Goal: Task Accomplishment & Management: Manage account settings

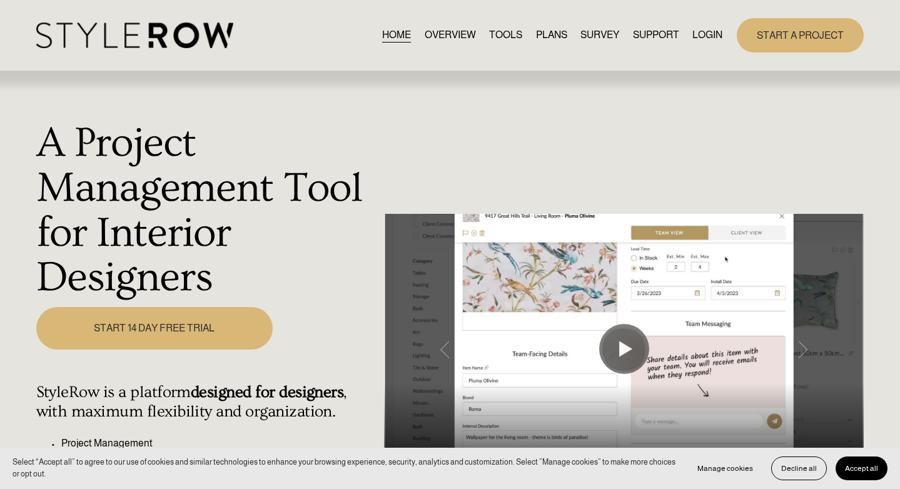
click at [861, 462] on button "Accept all" at bounding box center [862, 469] width 52 height 24
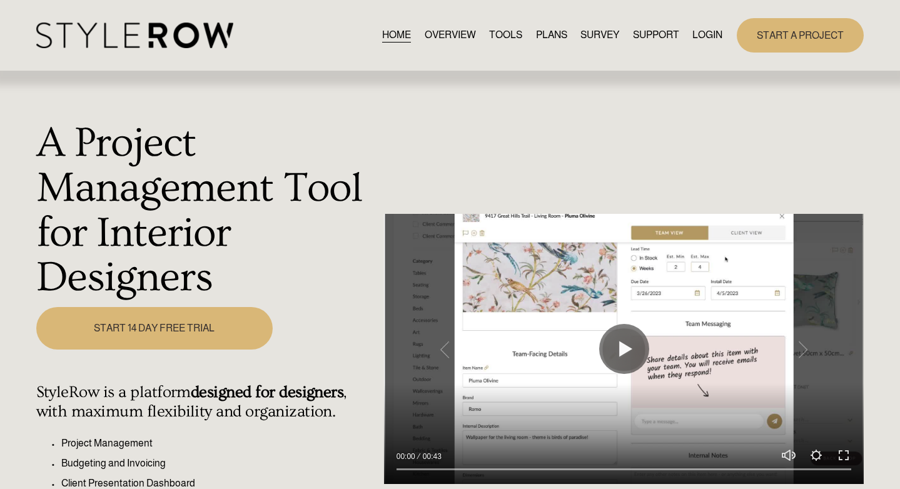
click at [694, 36] on link "LOGIN" at bounding box center [707, 35] width 30 height 17
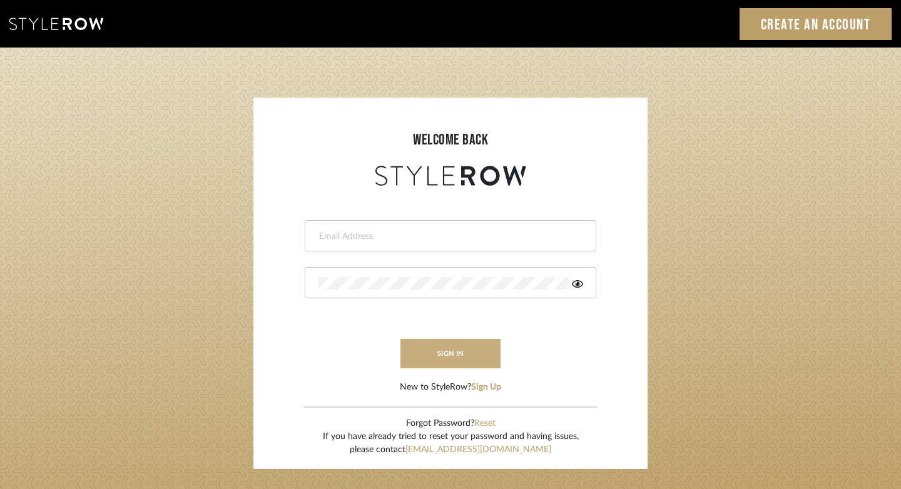
type input "felicia@onyxandoakinteriors.com"
click at [443, 362] on button "sign in" at bounding box center [450, 353] width 100 height 29
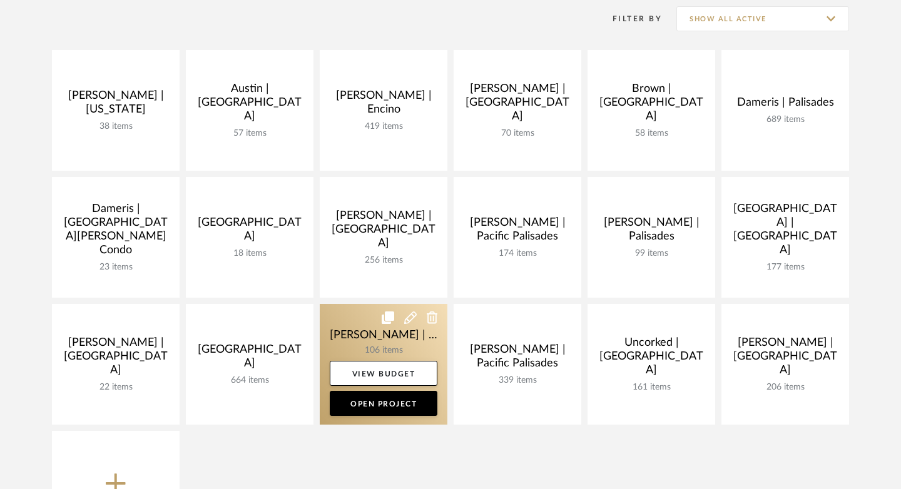
scroll to position [201, 0]
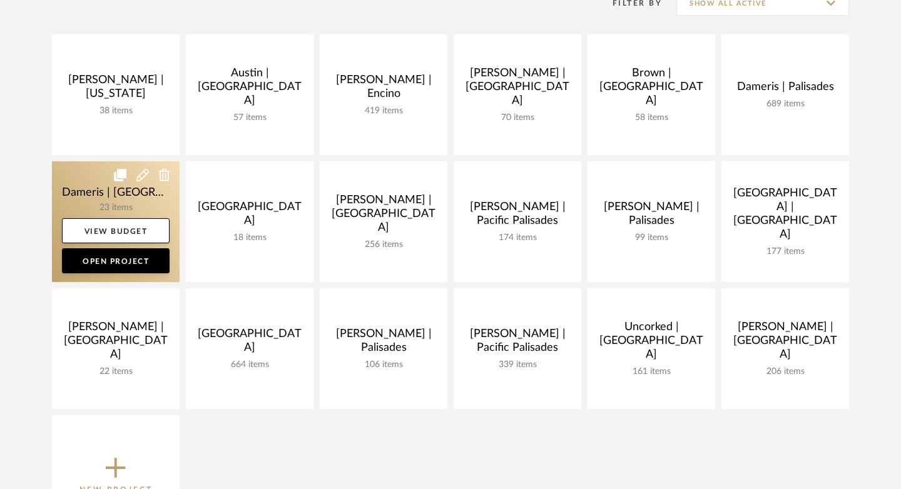
click at [79, 198] on link at bounding box center [116, 221] width 128 height 121
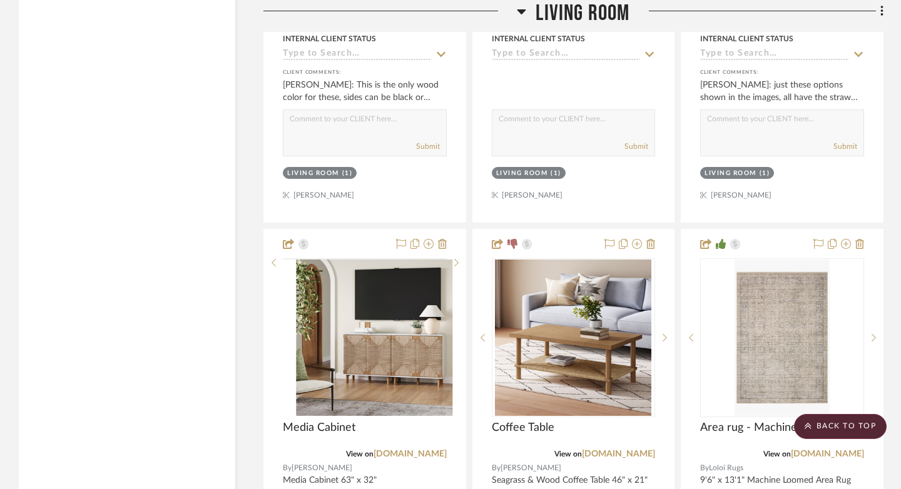
scroll to position [3183, 0]
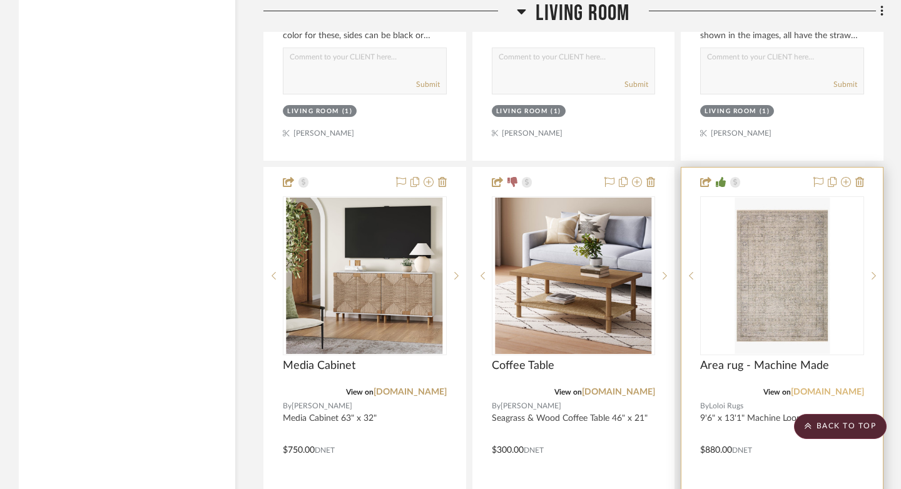
click at [842, 388] on link "loloirugs.com" at bounding box center [827, 392] width 73 height 9
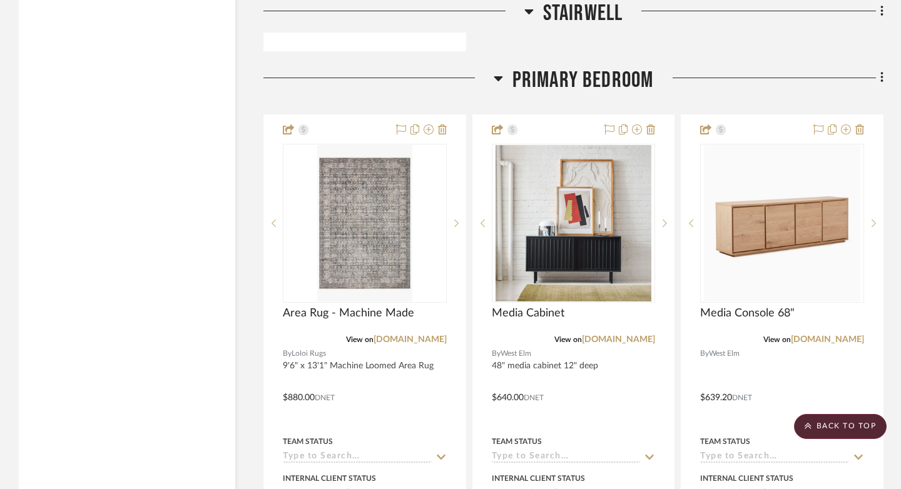
scroll to position [5072, 0]
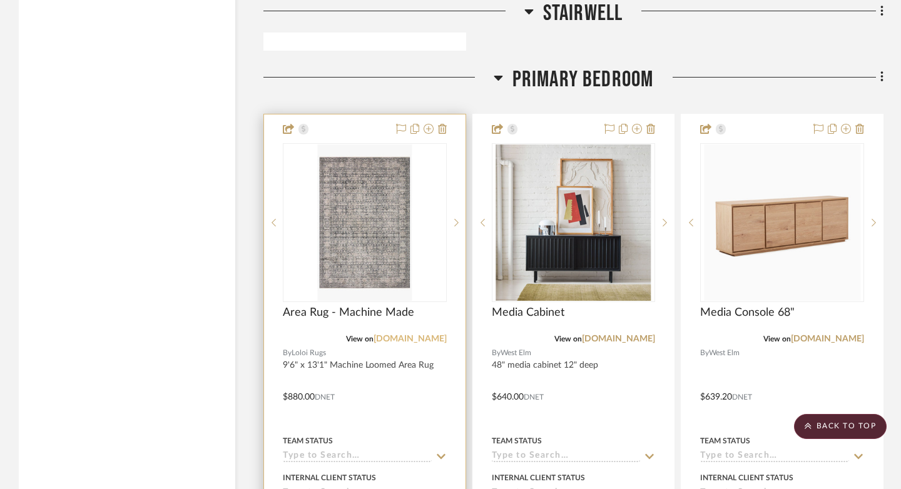
click at [431, 335] on link "loloirugs.com" at bounding box center [409, 339] width 73 height 9
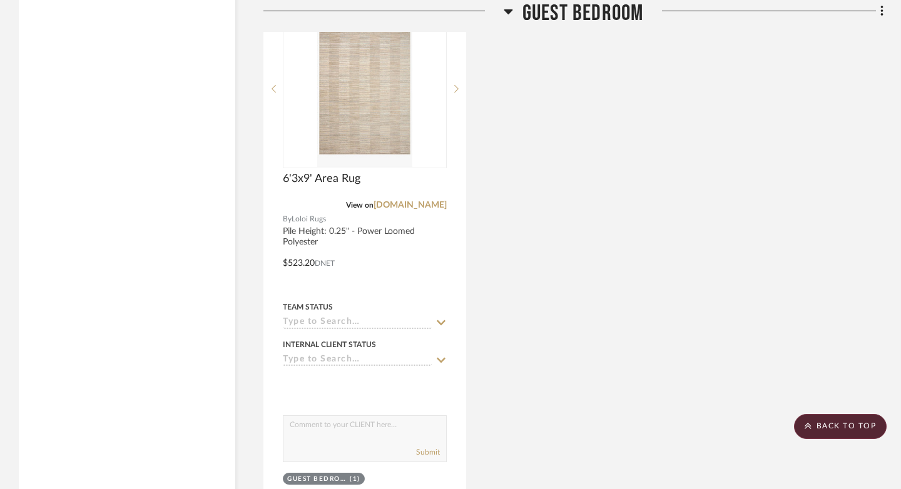
scroll to position [6336, 0]
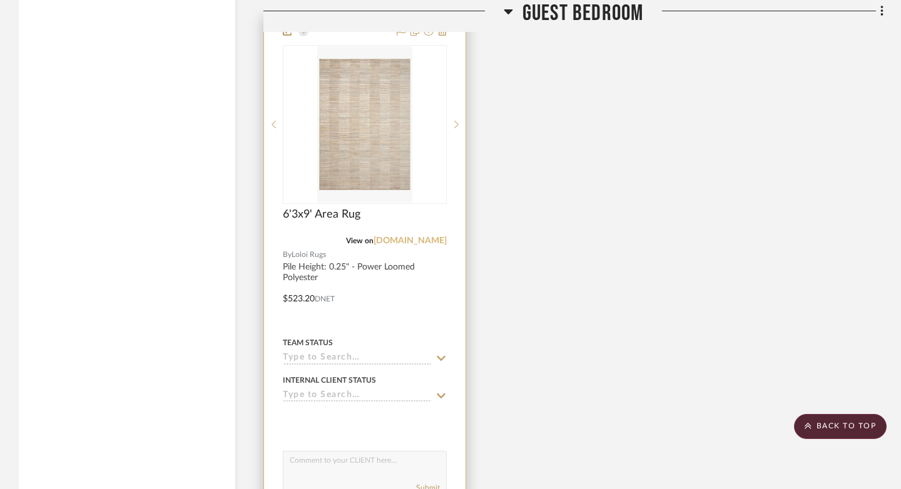
click at [417, 236] on link "loloirugs.com" at bounding box center [409, 240] width 73 height 9
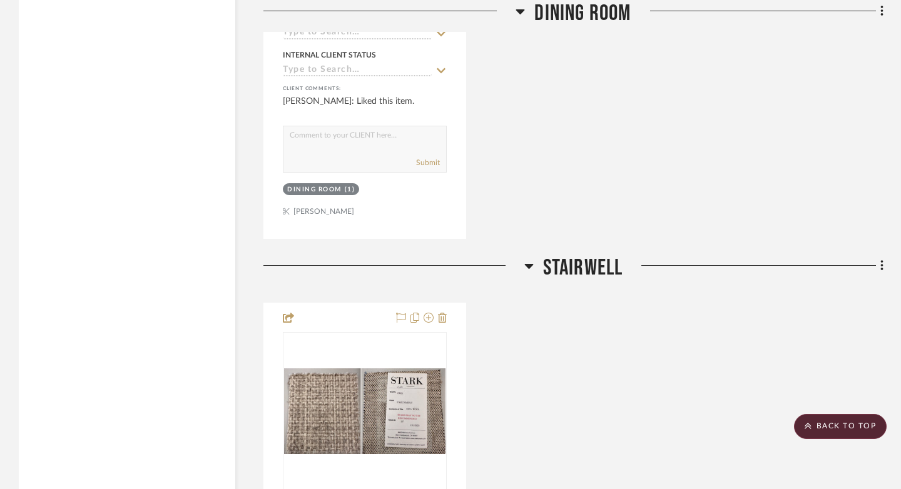
scroll to position [4454, 0]
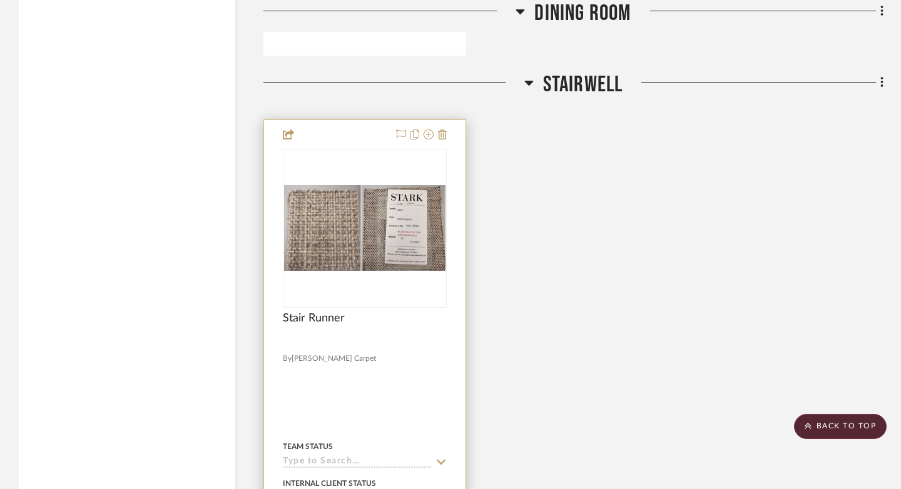
click at [349, 120] on div at bounding box center [364, 393] width 201 height 547
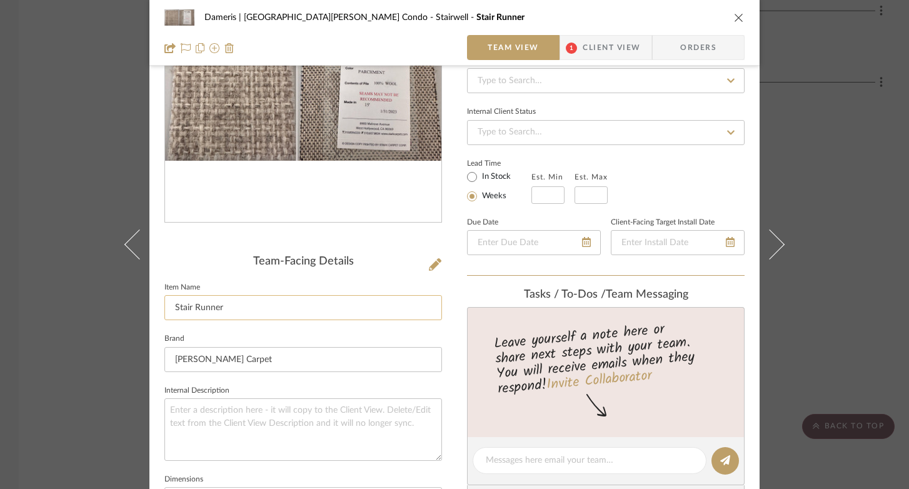
scroll to position [264, 0]
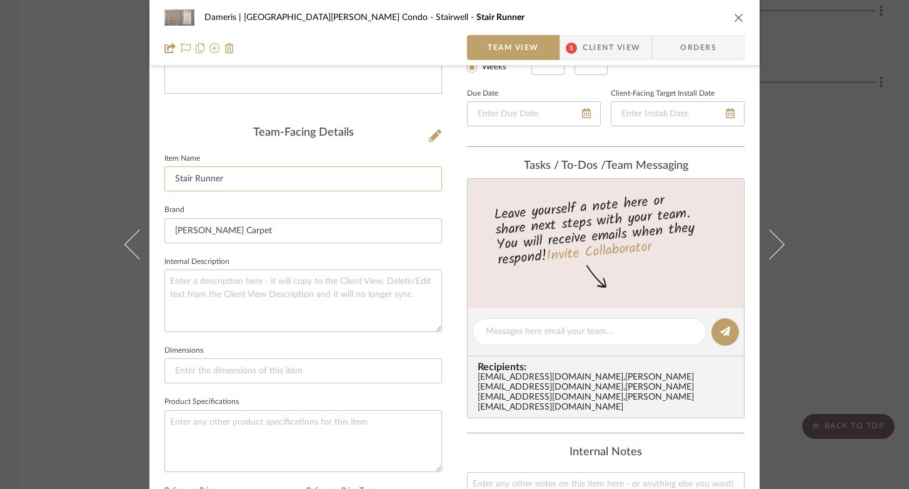
click at [243, 178] on input "Stair Runner" at bounding box center [303, 178] width 278 height 25
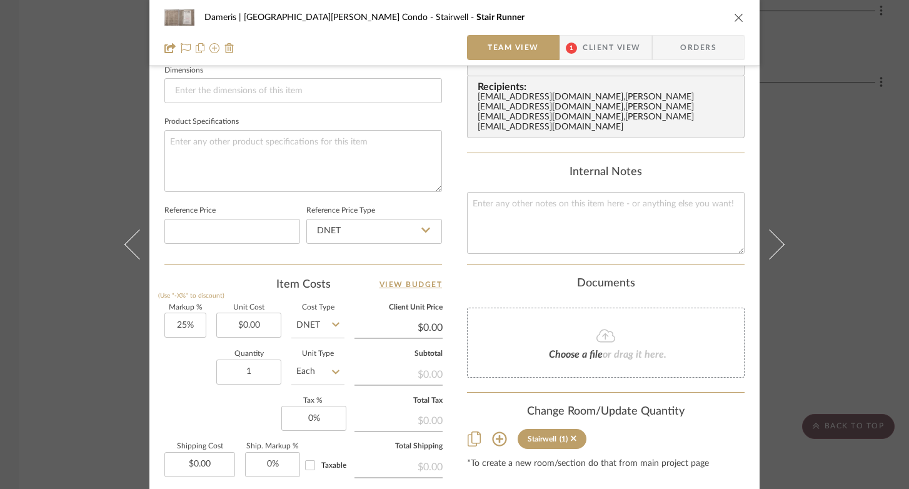
scroll to position [653, 0]
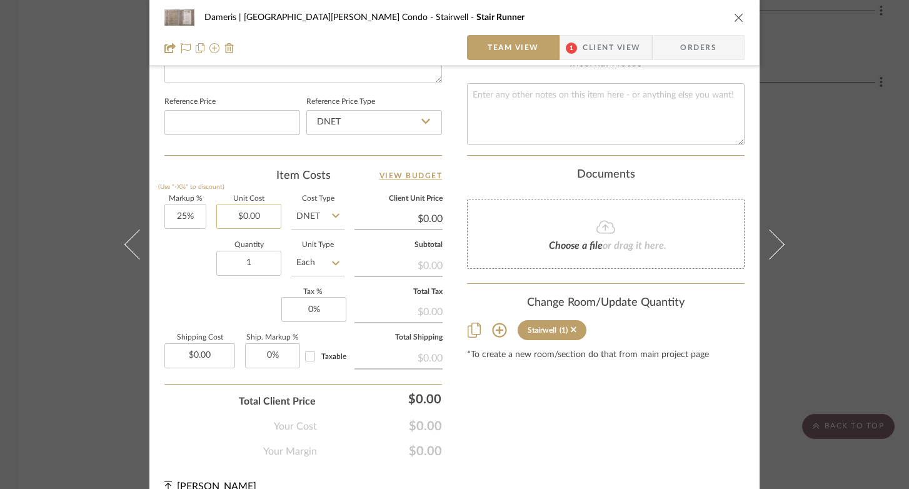
type input "Stair Runner MAIN STAIRS"
type input "0.00"
click at [249, 213] on input "0.00" at bounding box center [248, 216] width 65 height 25
type input "$4,742.00"
type input "0.00"
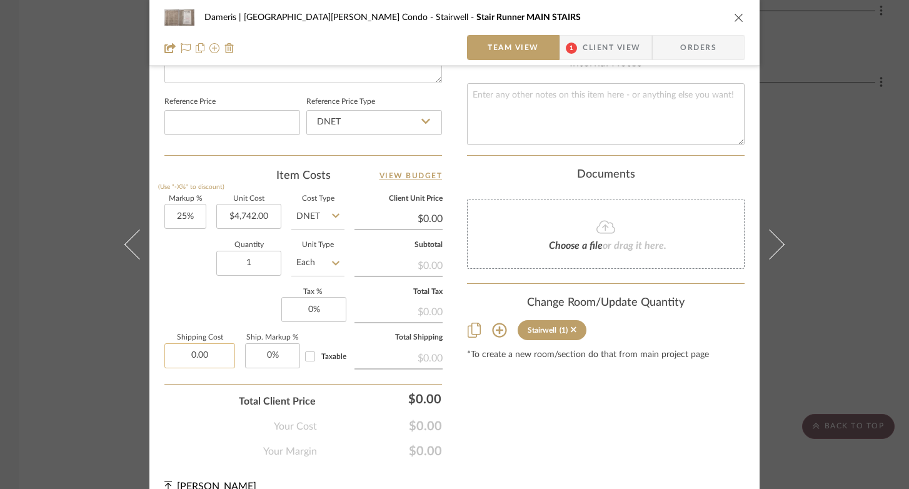
click at [211, 360] on input "0.00" at bounding box center [199, 355] width 71 height 25
type input "$5,927.50"
type input "$850.00"
click at [201, 444] on div "Your Margin $1,185.50" at bounding box center [303, 446] width 278 height 25
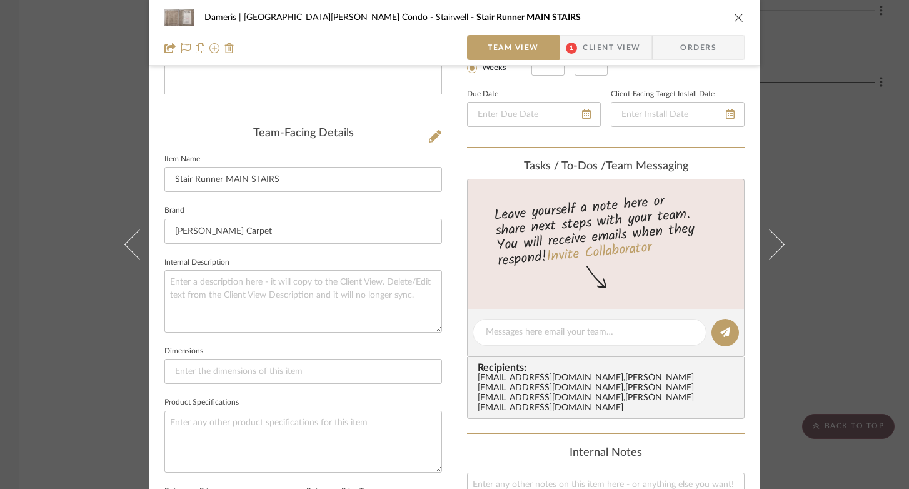
scroll to position [111, 0]
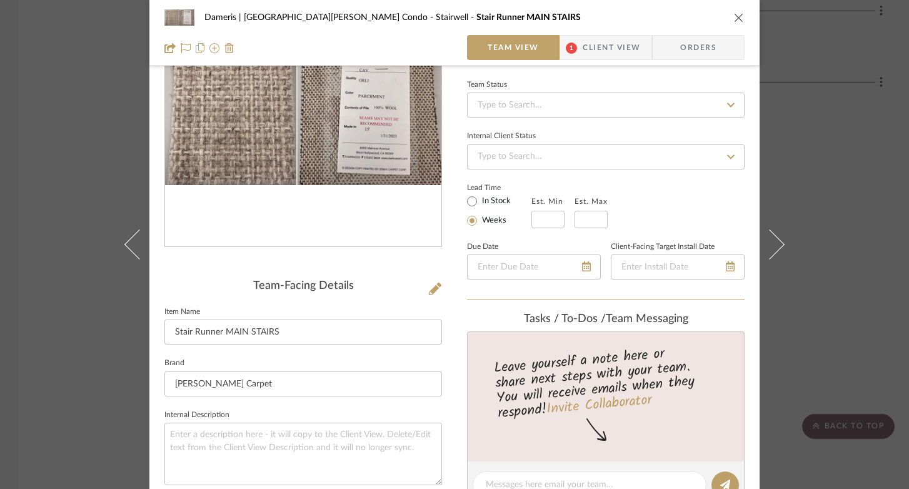
click at [729, 17] on div "Dameris | Santa Monica Condo Stairwell Stair Runner MAIN STAIRS" at bounding box center [454, 17] width 580 height 25
click at [734, 18] on icon "close" at bounding box center [739, 18] width 10 height 10
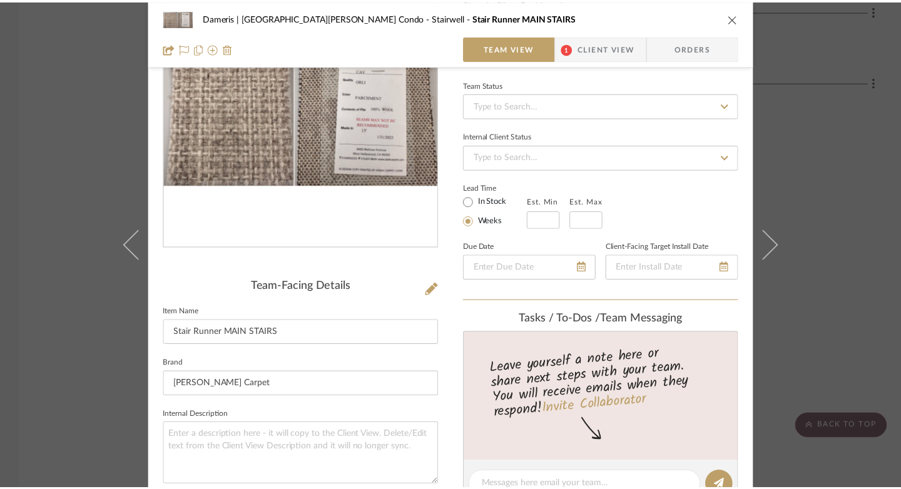
scroll to position [4454, 0]
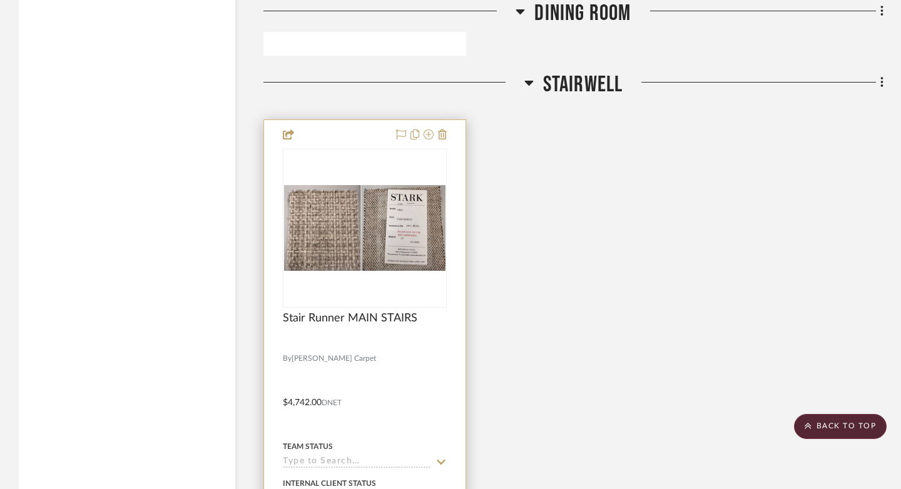
click at [403, 185] on img "0" at bounding box center [364, 228] width 161 height 86
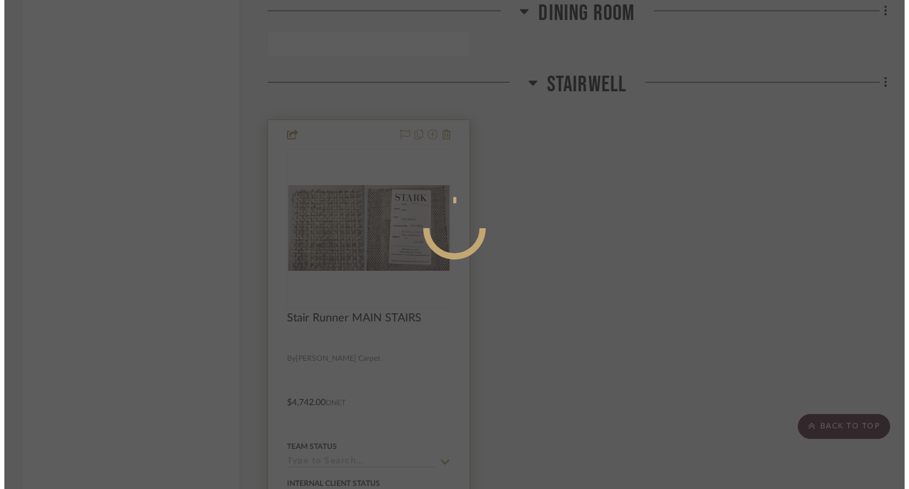
scroll to position [0, 0]
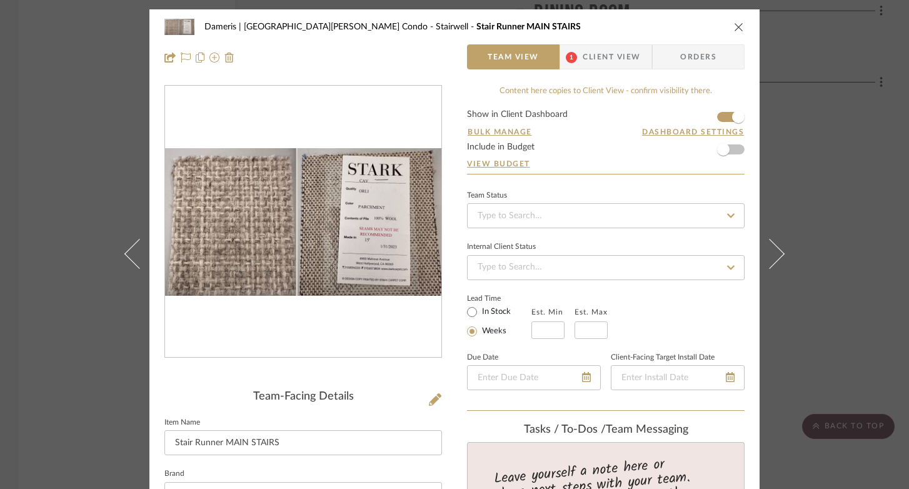
click at [207, 220] on img "0" at bounding box center [303, 222] width 276 height 148
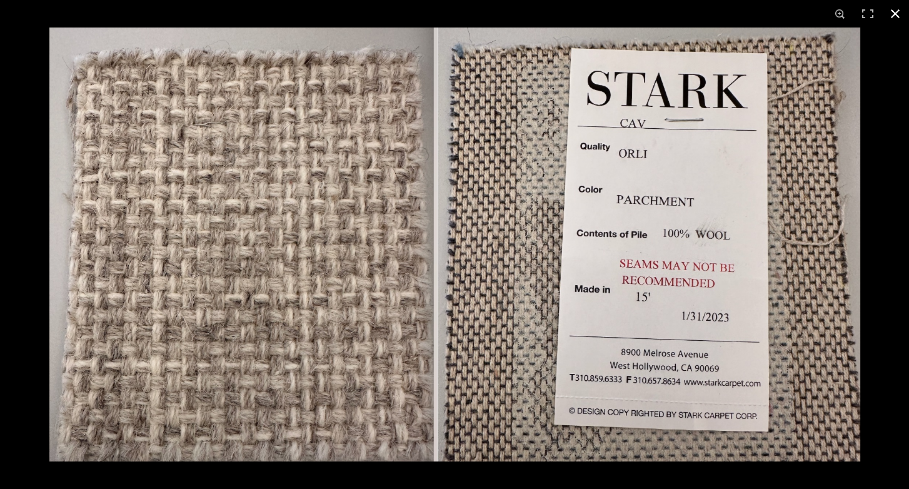
click at [895, 11] on button at bounding box center [896, 14] width 28 height 28
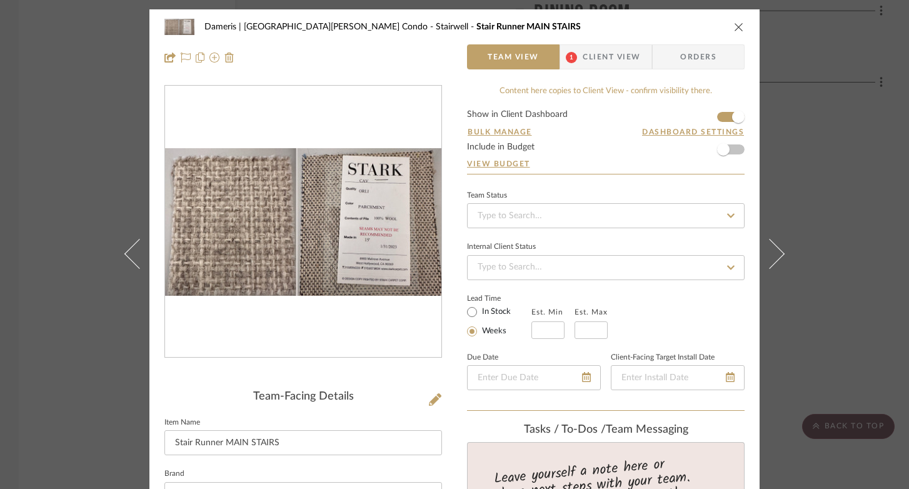
click at [734, 26] on icon "close" at bounding box center [739, 27] width 10 height 10
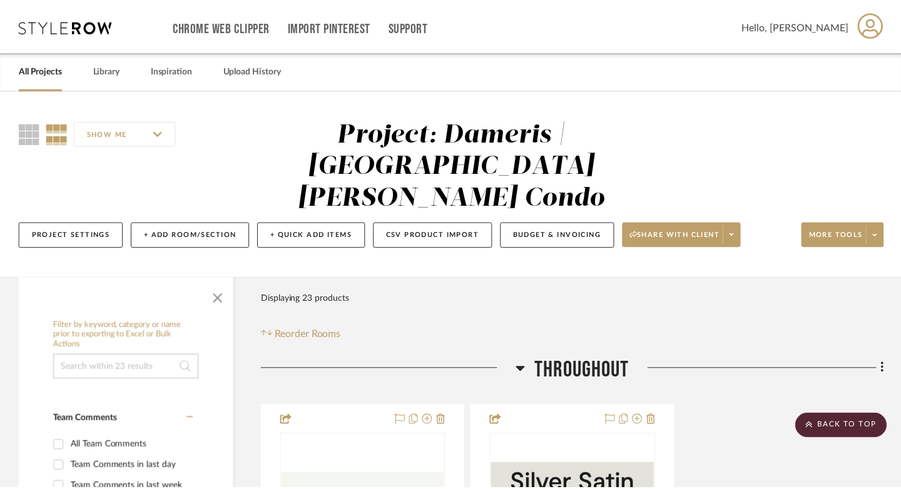
scroll to position [4454, 0]
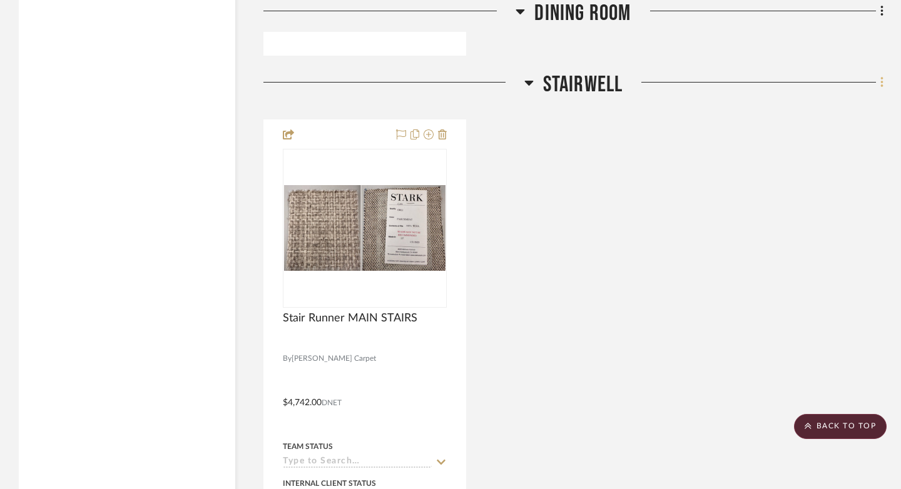
click at [882, 76] on icon at bounding box center [882, 83] width 4 height 14
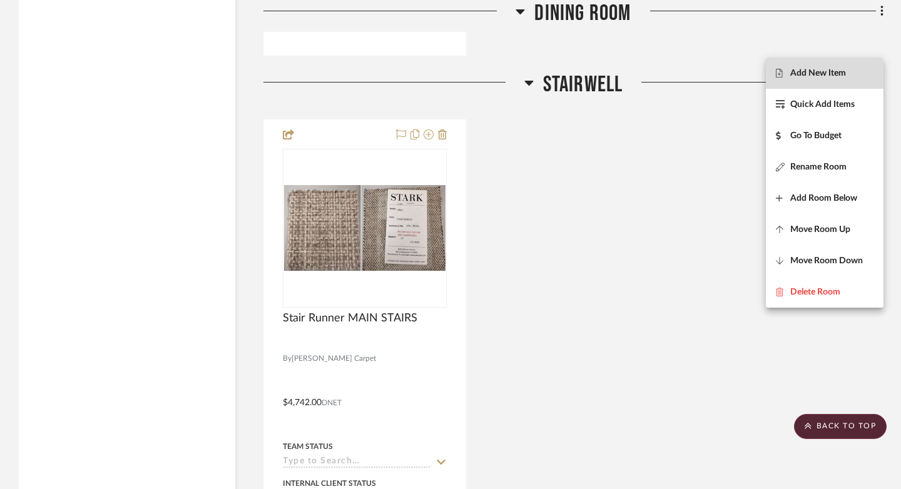
click at [809, 76] on span "Add New Item" at bounding box center [818, 73] width 56 height 11
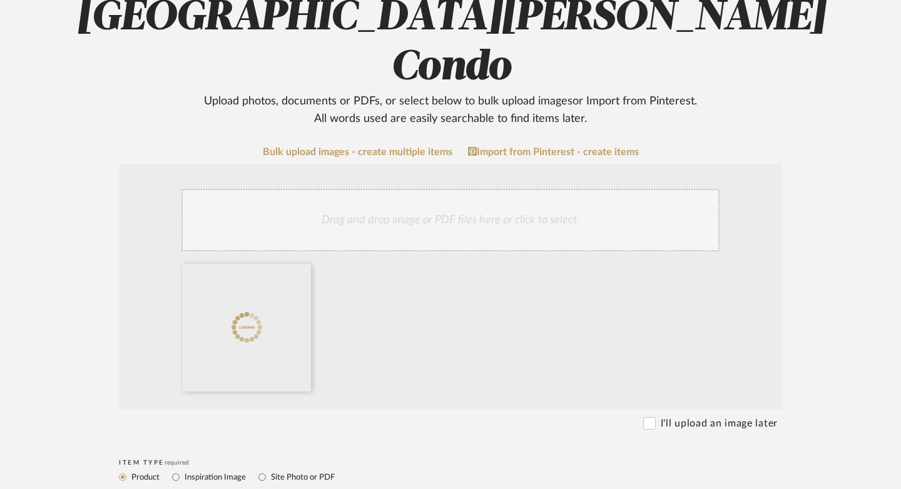
scroll to position [255, 0]
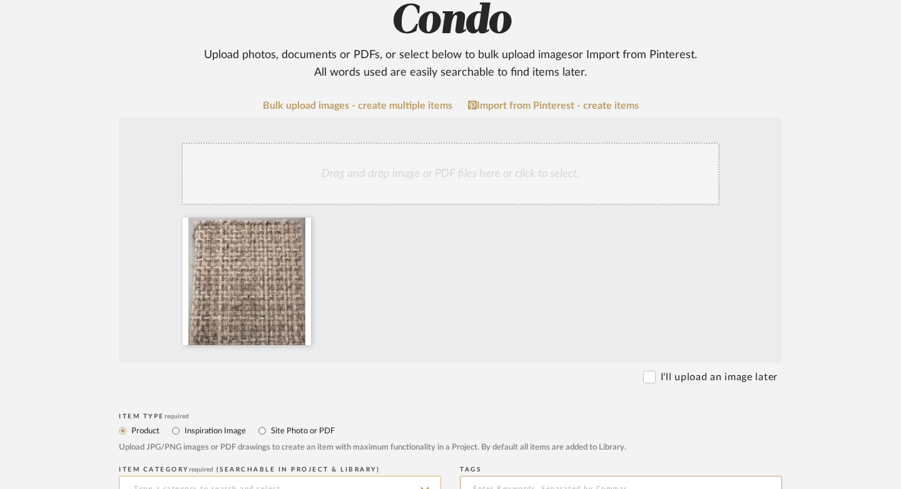
click at [197, 476] on input at bounding box center [280, 488] width 322 height 25
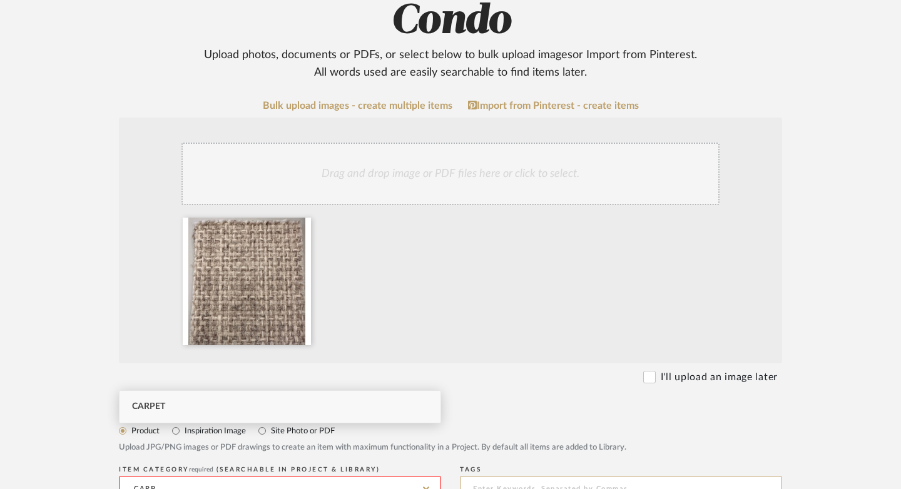
click at [156, 405] on span "Carpet" at bounding box center [148, 406] width 33 height 9
type input "Carpet"
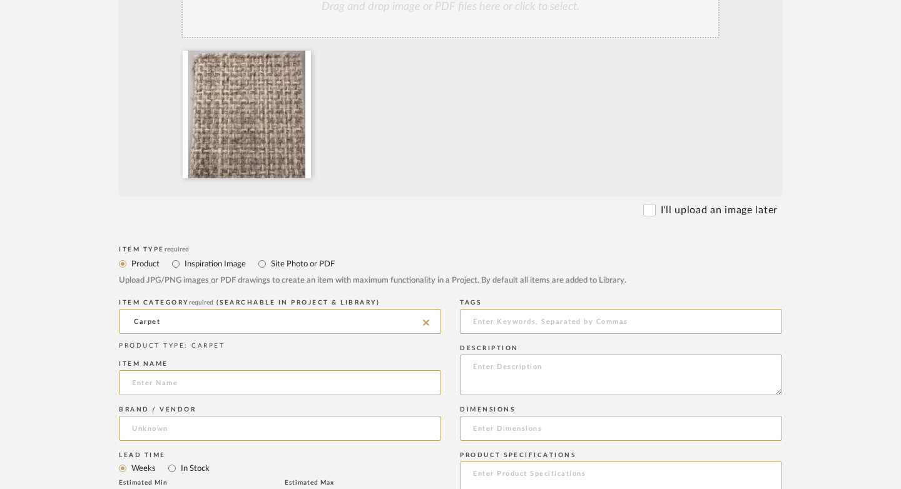
scroll to position [486, 0]
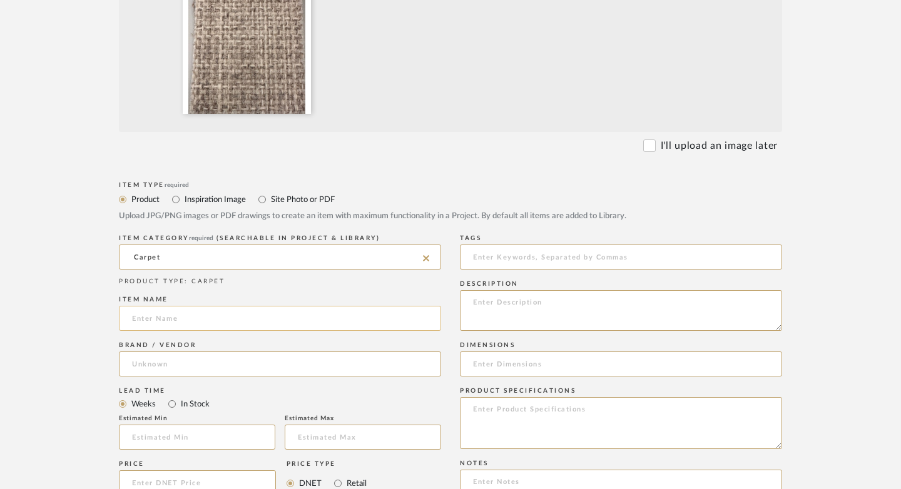
click at [152, 306] on input at bounding box center [280, 318] width 322 height 25
type input "Stair Runner - BASEMENT STAIRS"
click at [145, 351] on input at bounding box center [280, 363] width 322 height 25
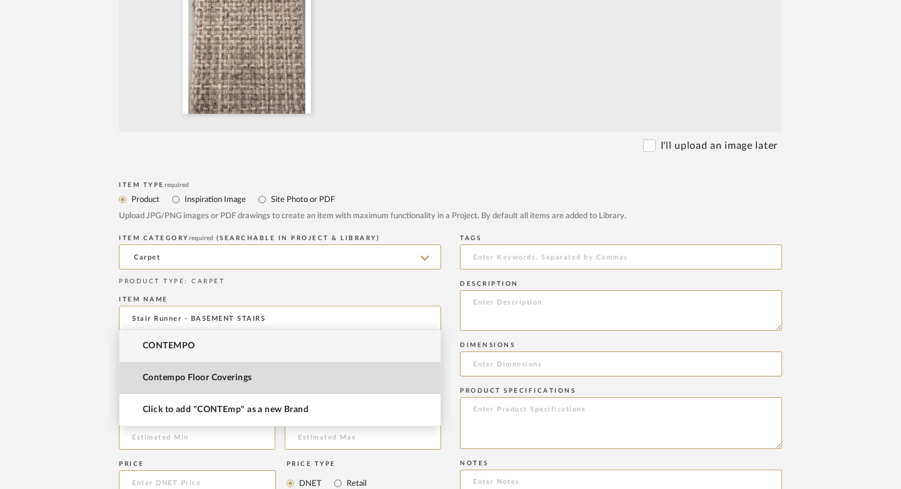
click at [178, 388] on mat-option "Contempo Floor Coverings" at bounding box center [279, 378] width 321 height 32
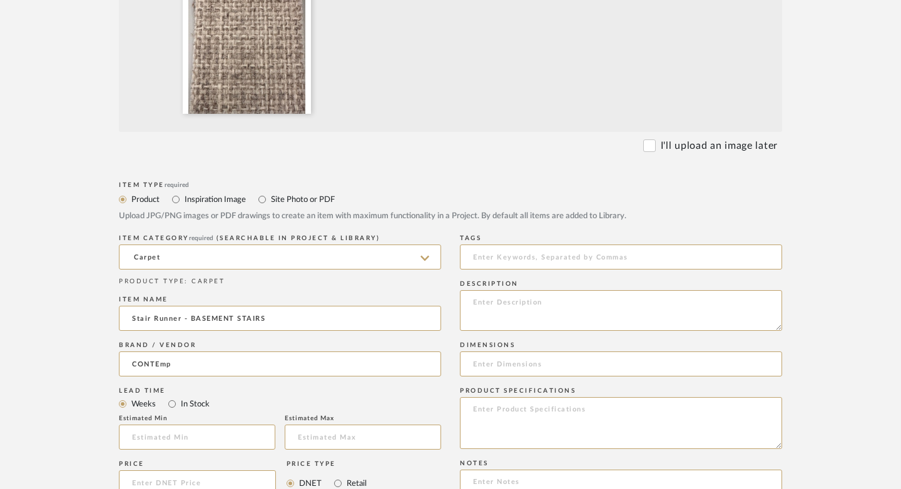
type input "Contempo Floor Coverings"
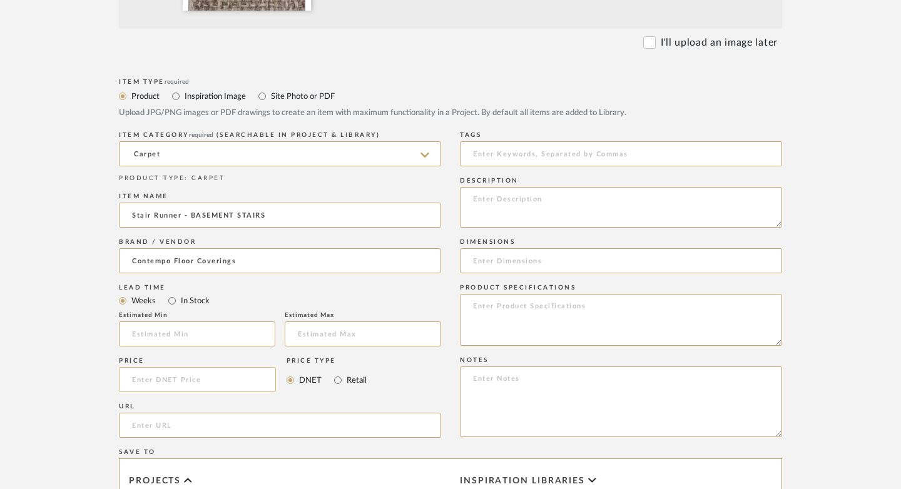
click at [163, 367] on input at bounding box center [197, 379] width 157 height 25
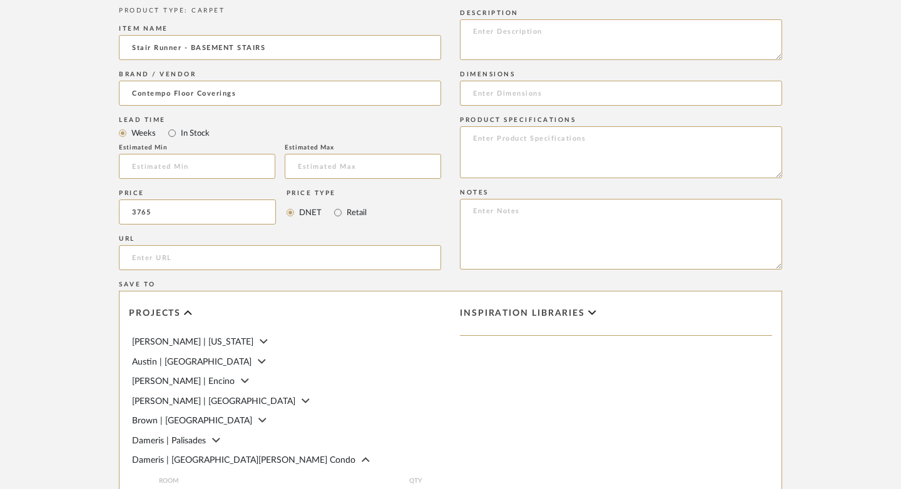
scroll to position [945, 0]
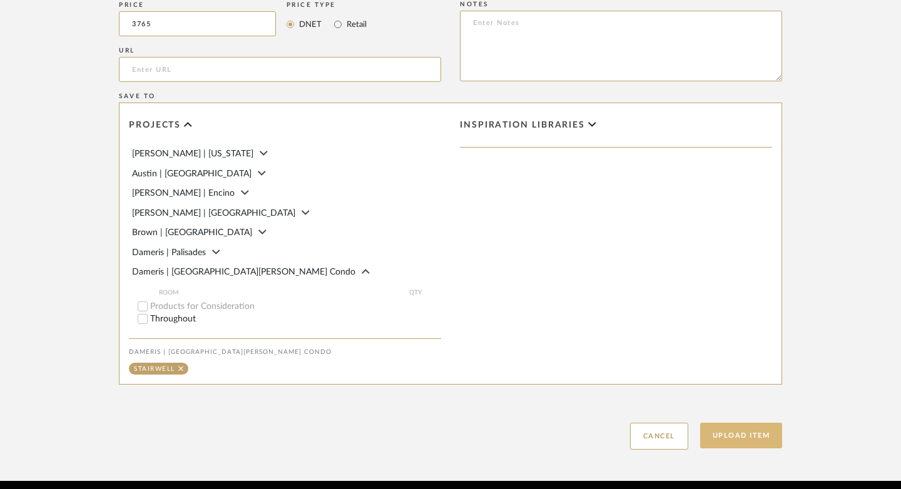
type input "$3,765.00"
click at [749, 423] on button "Upload Item" at bounding box center [741, 436] width 83 height 26
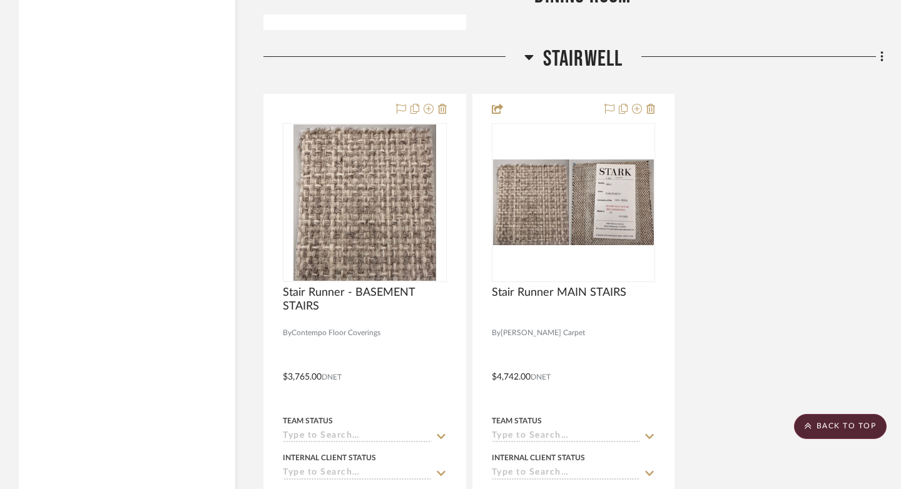
scroll to position [4483, 0]
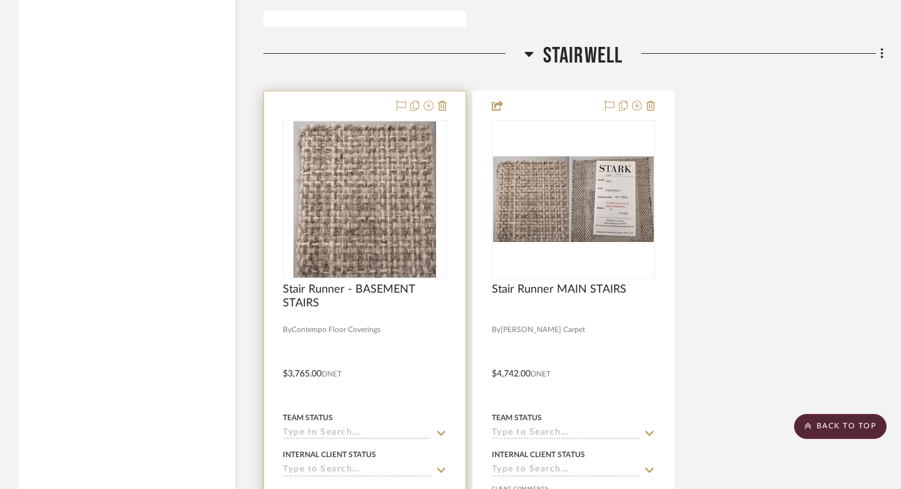
click at [403, 244] on div at bounding box center [364, 364] width 201 height 547
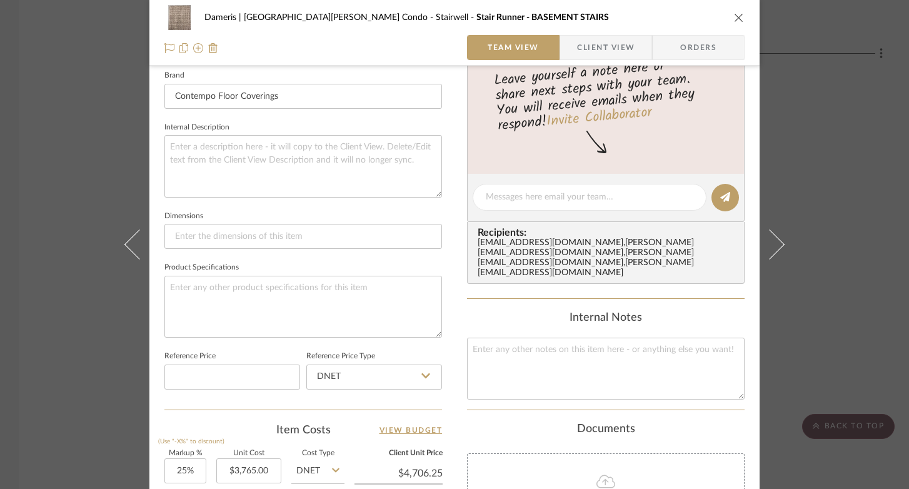
scroll to position [609, 0]
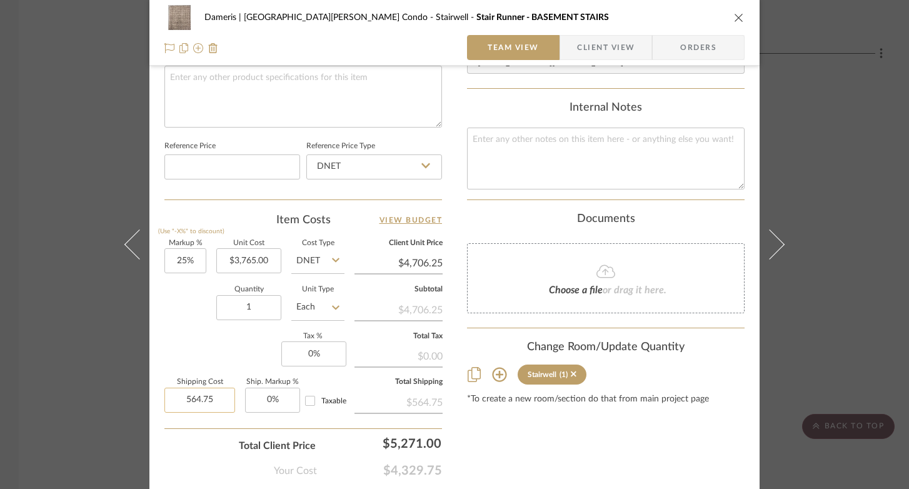
click at [201, 394] on input "564.75" at bounding box center [199, 400] width 71 height 25
type input "$850.00"
click at [188, 475] on div "Your Cost $4,329.75" at bounding box center [303, 465] width 278 height 25
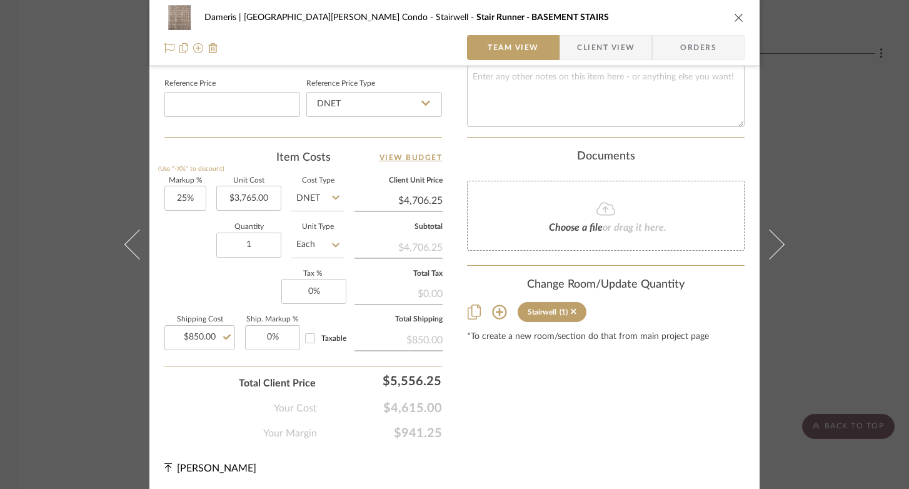
click at [734, 18] on icon "close" at bounding box center [739, 18] width 10 height 10
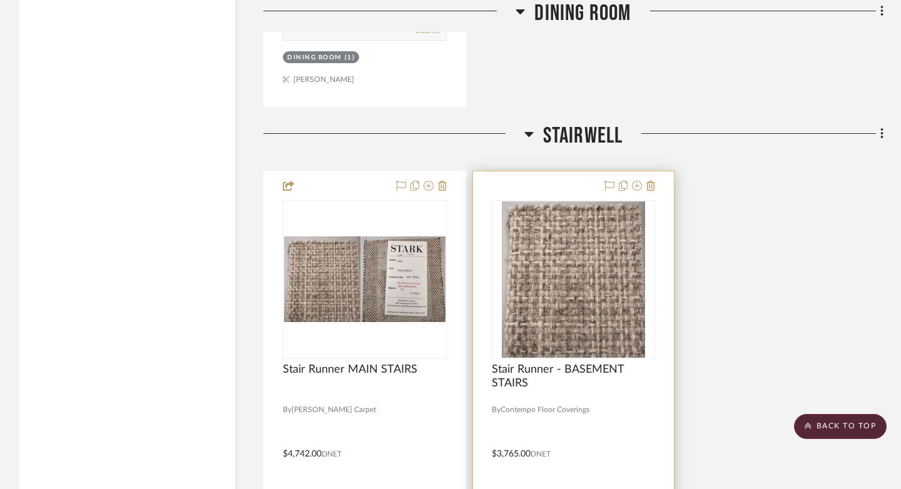
scroll to position [4395, 0]
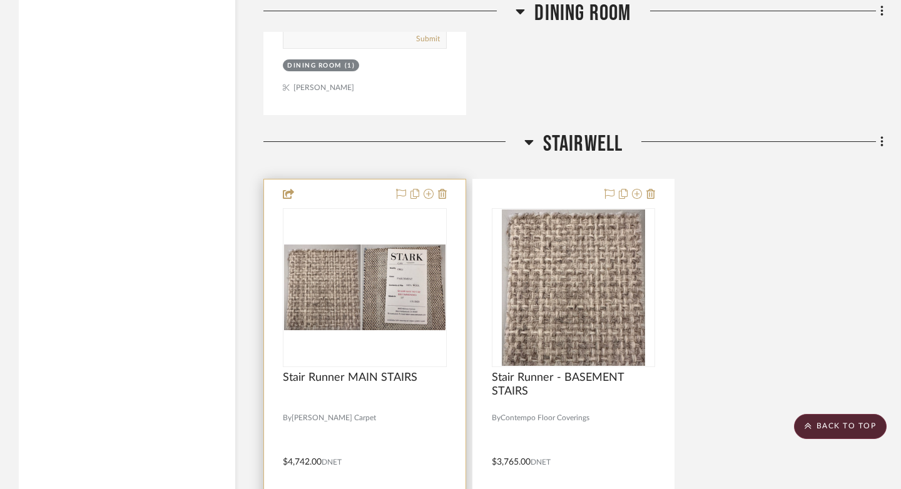
click at [380, 270] on img "0" at bounding box center [364, 288] width 161 height 86
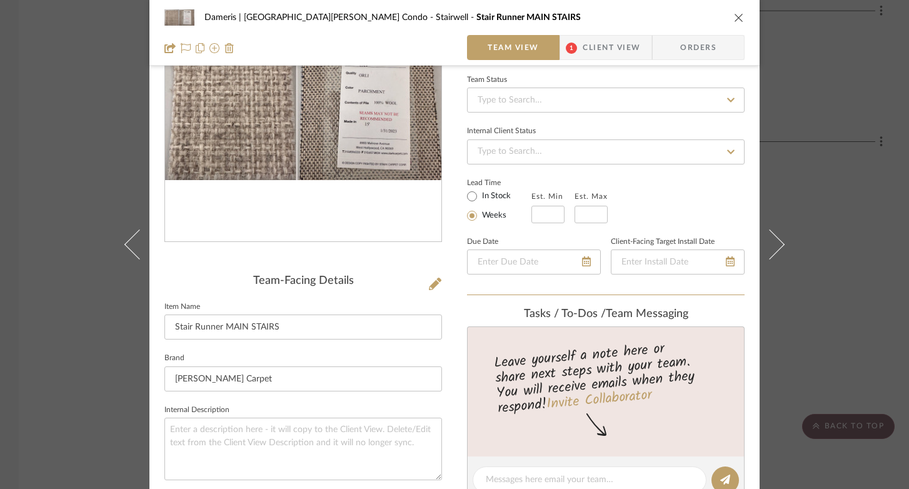
scroll to position [141, 0]
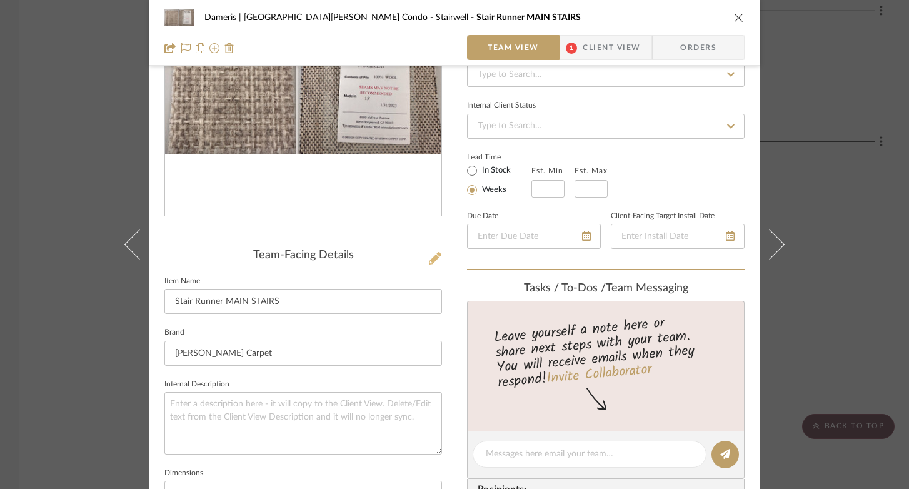
click at [430, 260] on icon at bounding box center [435, 258] width 13 height 13
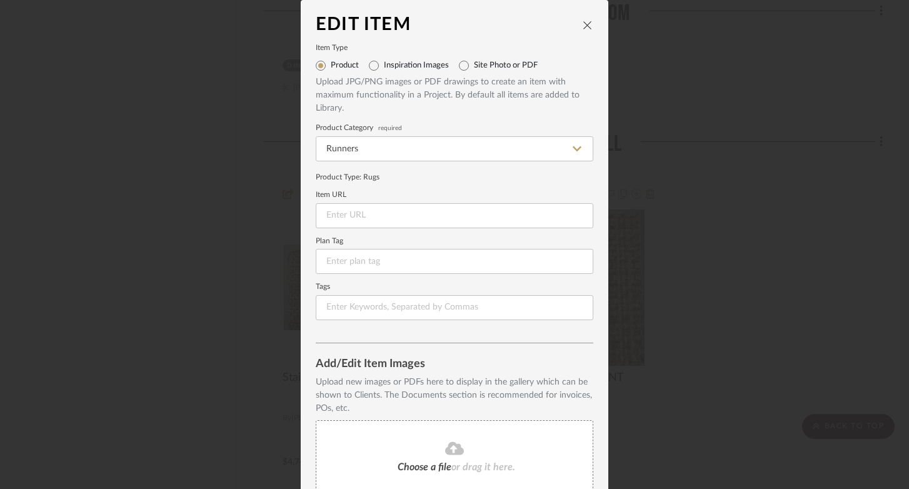
scroll to position [107, 0]
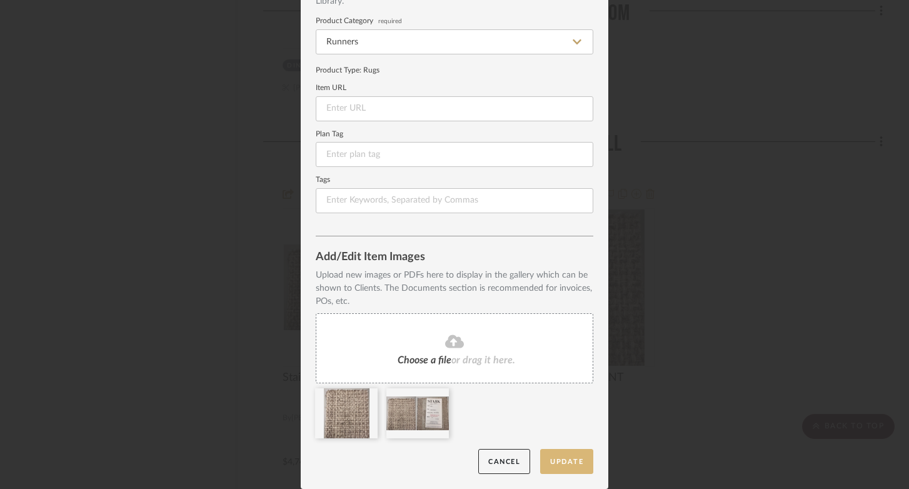
click at [565, 462] on button "Update" at bounding box center [566, 462] width 53 height 26
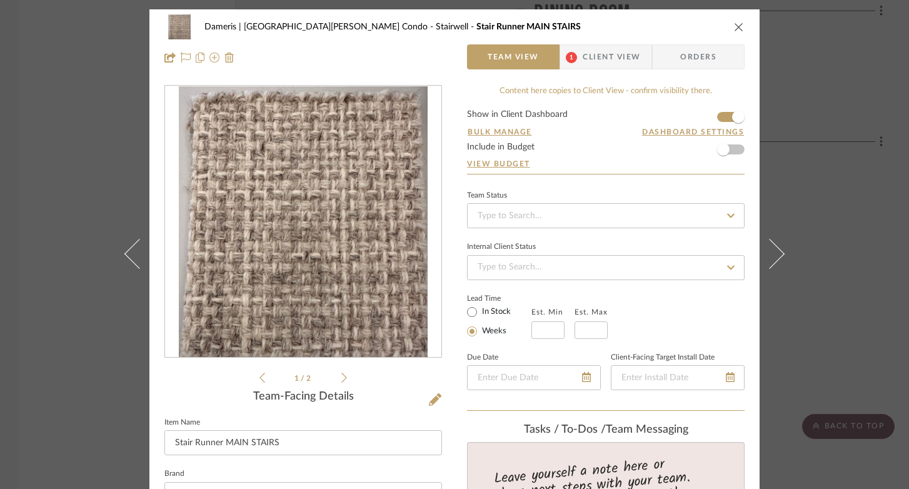
click at [735, 28] on icon "close" at bounding box center [739, 27] width 10 height 10
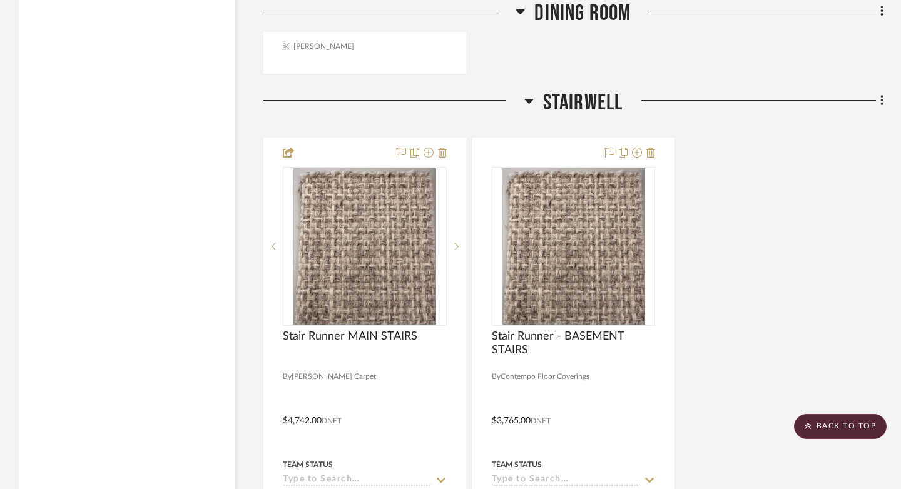
scroll to position [4437, 0]
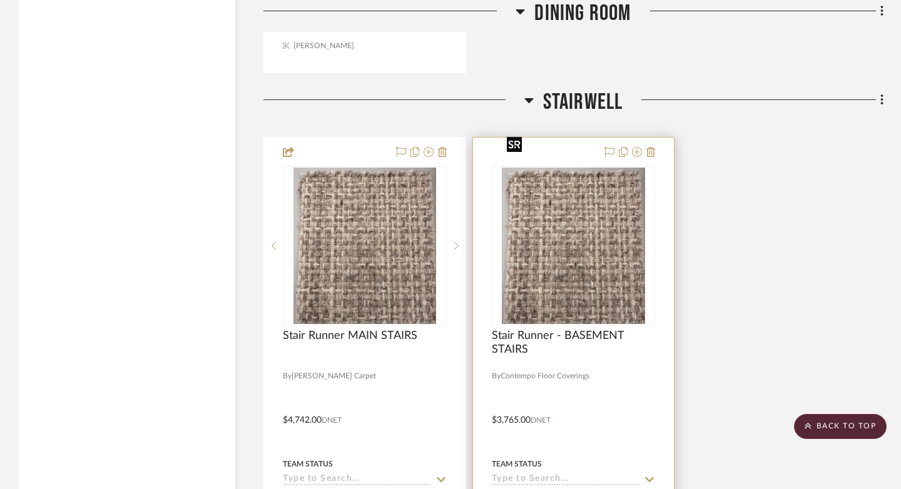
click at [587, 209] on img "0" at bounding box center [573, 246] width 143 height 156
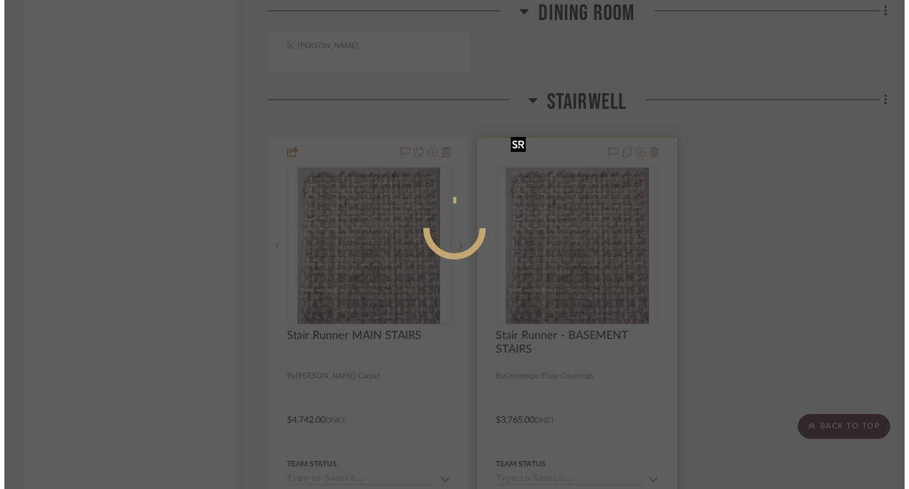
scroll to position [0, 0]
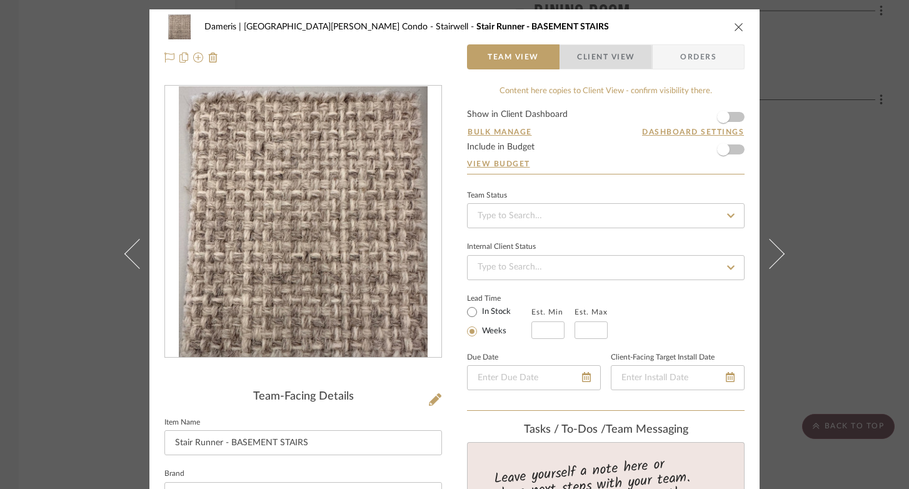
click at [597, 58] on span "Client View" at bounding box center [606, 56] width 58 height 25
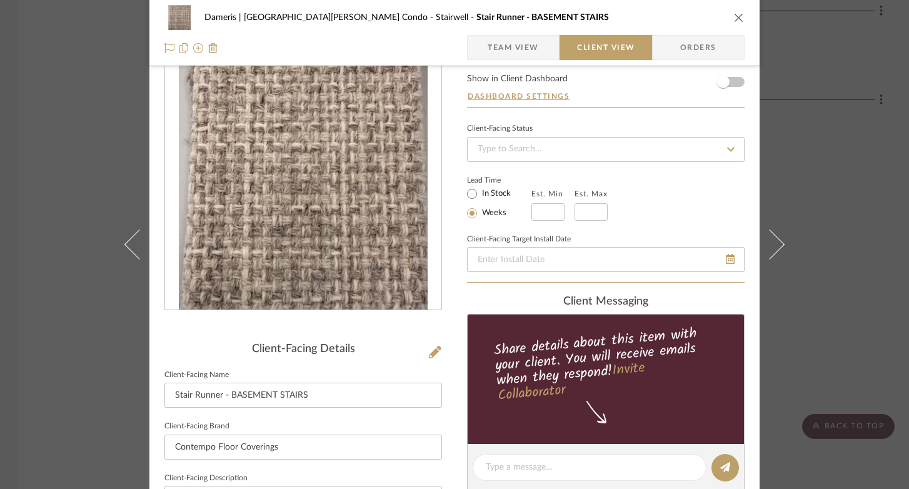
scroll to position [9, 0]
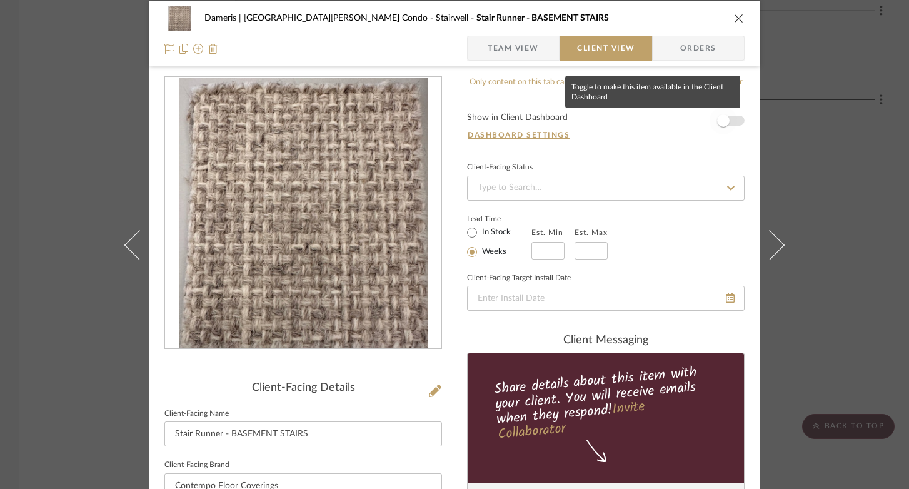
click at [725, 116] on span "button" at bounding box center [724, 121] width 28 height 28
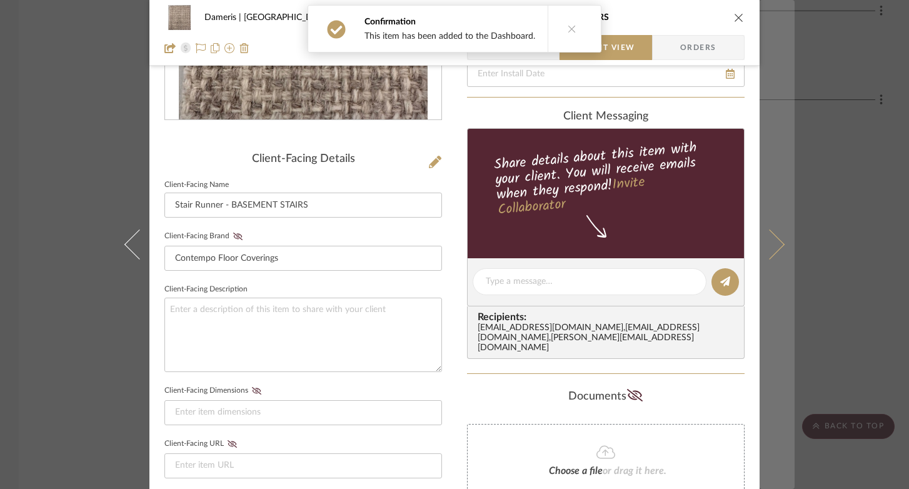
scroll to position [341, 0]
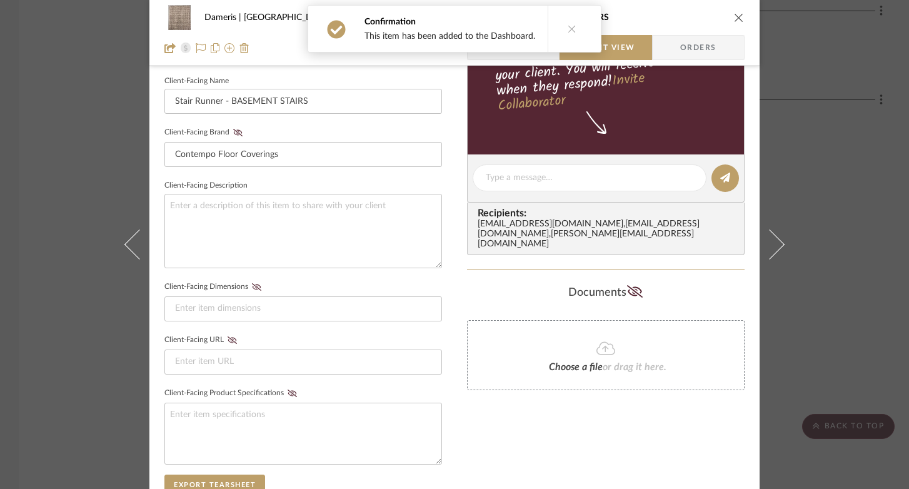
click at [734, 15] on icon "close" at bounding box center [739, 18] width 10 height 10
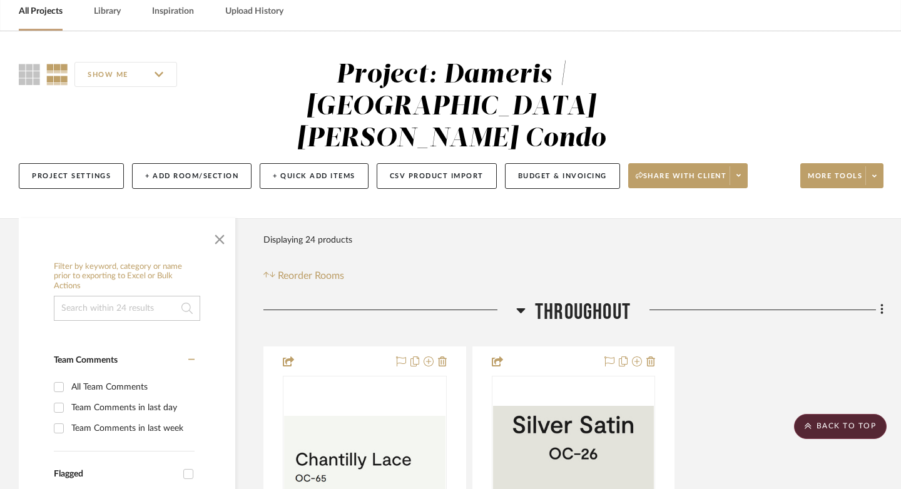
scroll to position [0, 0]
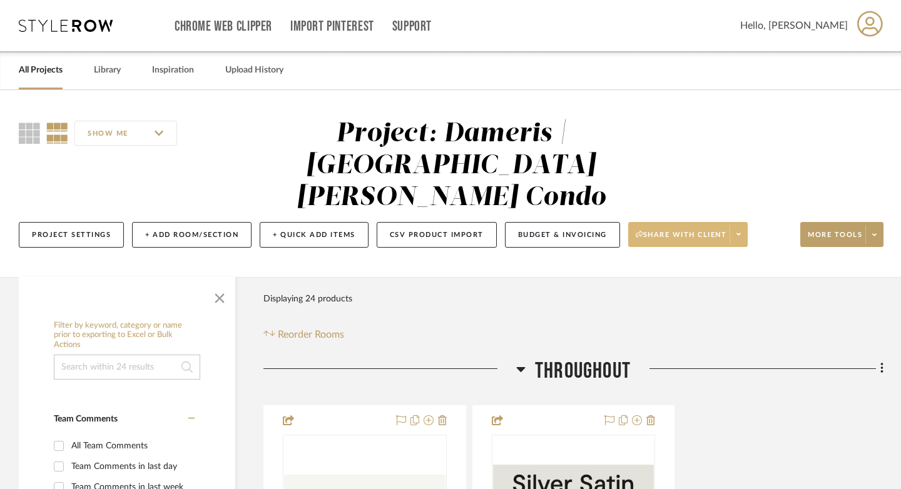
click at [687, 230] on span "Share with client" at bounding box center [680, 239] width 91 height 19
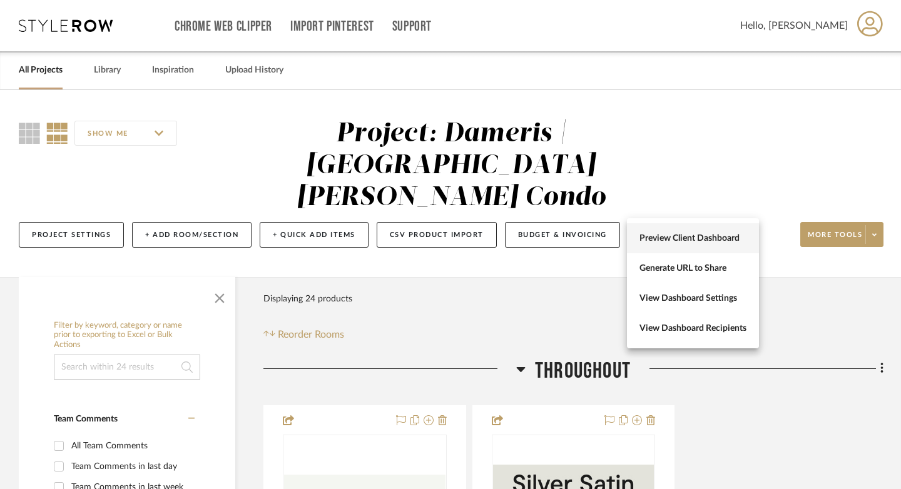
click at [687, 241] on span "Preview Client Dashboard" at bounding box center [692, 238] width 107 height 11
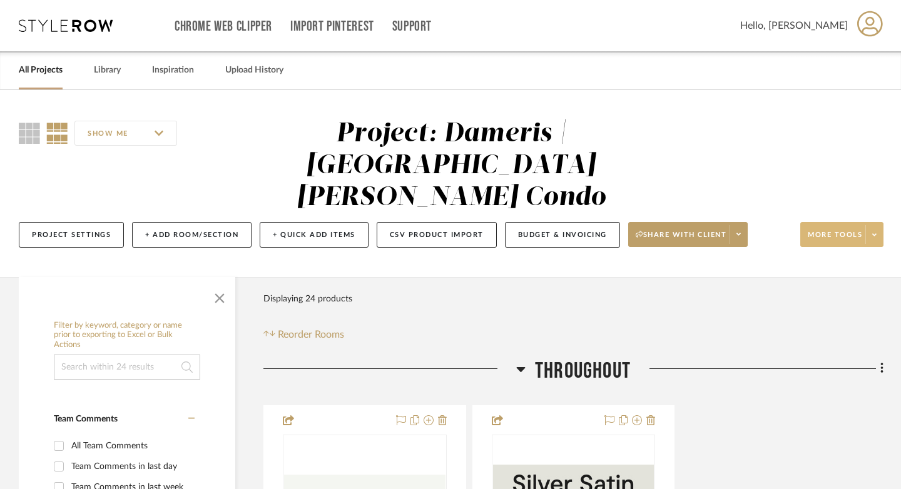
click at [829, 230] on span "More tools" at bounding box center [834, 239] width 54 height 19
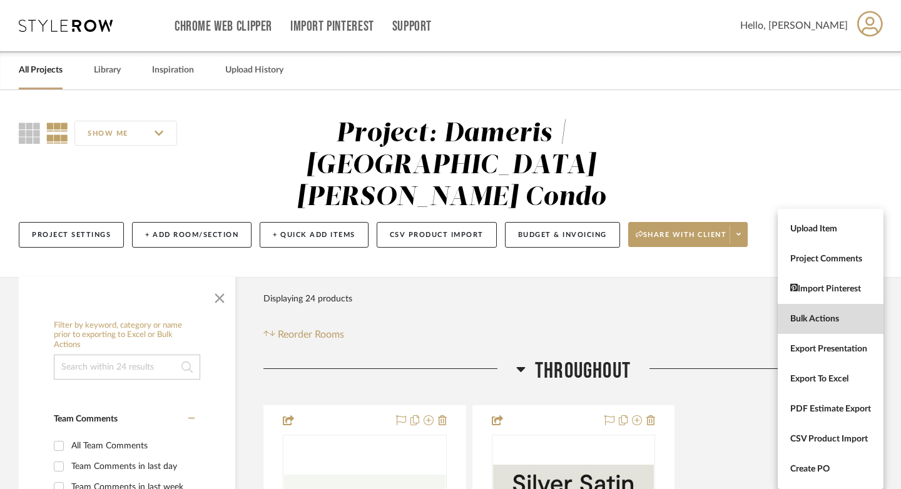
click at [821, 316] on span "Bulk Actions" at bounding box center [830, 319] width 81 height 11
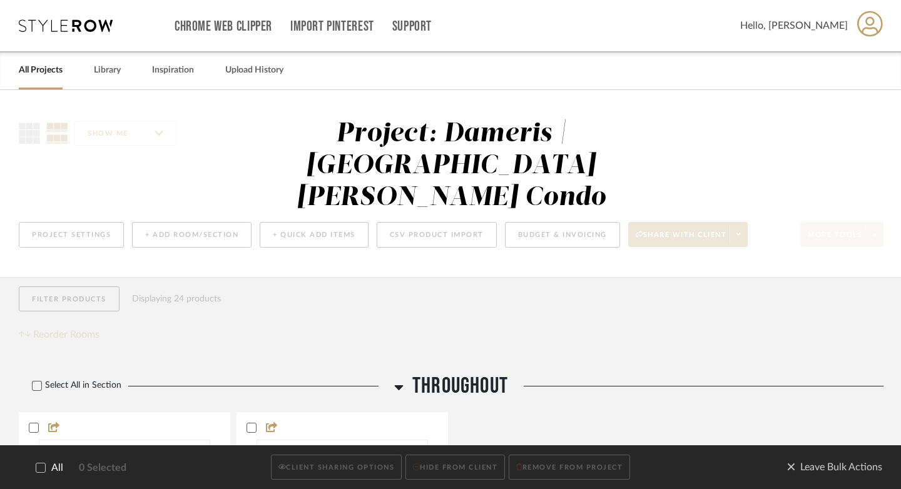
click at [43, 472] on div at bounding box center [41, 468] width 10 height 10
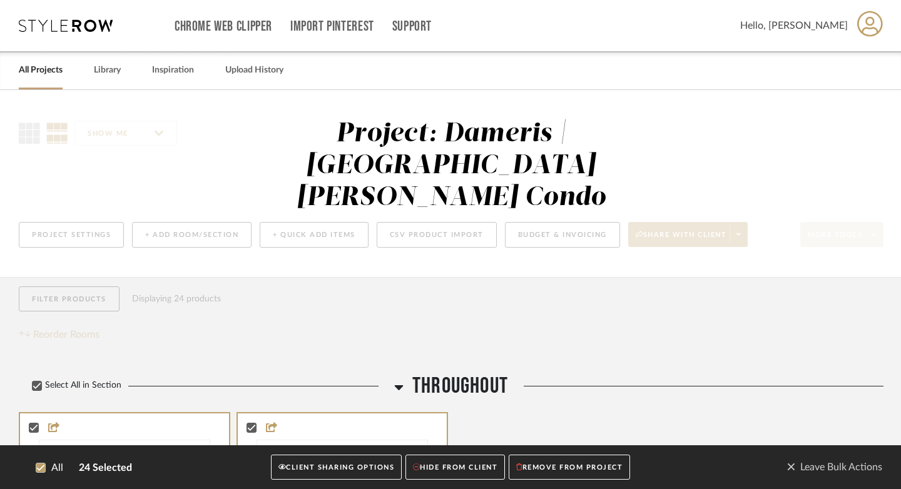
click at [330, 456] on button "CLIENT SHARING OPTIONS" at bounding box center [336, 468] width 131 height 26
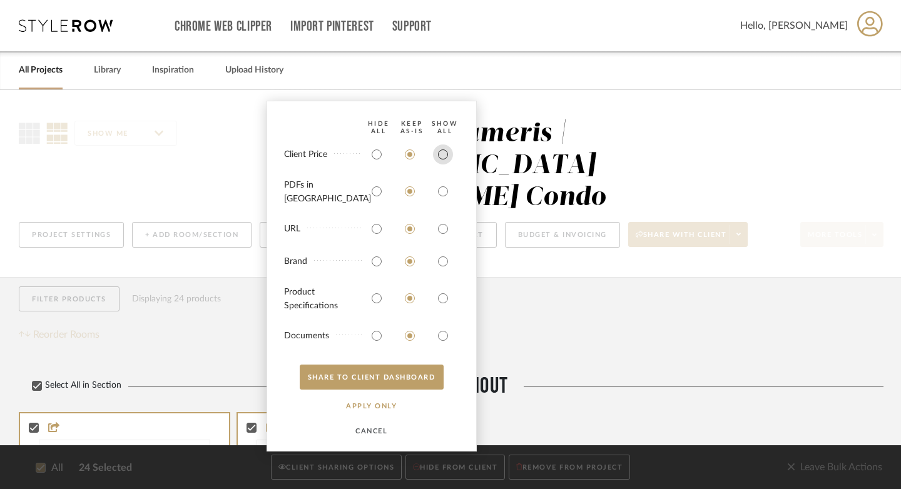
click at [441, 164] on input "radio" at bounding box center [443, 154] width 20 height 20
radio input "true"
click at [442, 196] on input "radio" at bounding box center [443, 191] width 20 height 20
radio input "true"
click at [408, 385] on button "SHARE TO CLIENT Dashboard" at bounding box center [372, 377] width 144 height 25
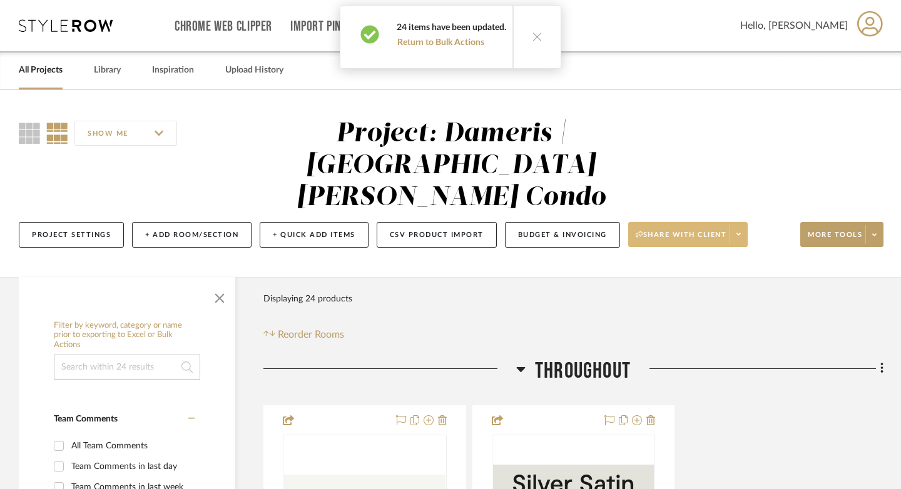
click at [704, 230] on span "Share with client" at bounding box center [680, 239] width 91 height 19
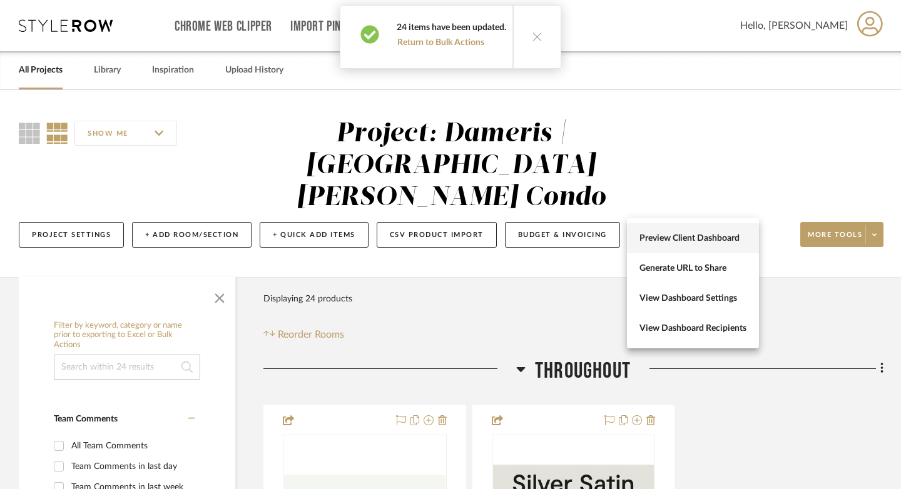
click at [699, 236] on span "Preview Client Dashboard" at bounding box center [692, 238] width 107 height 11
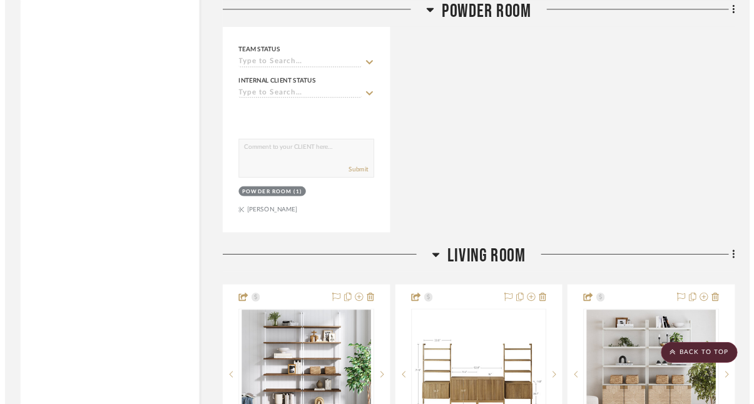
scroll to position [2401, 0]
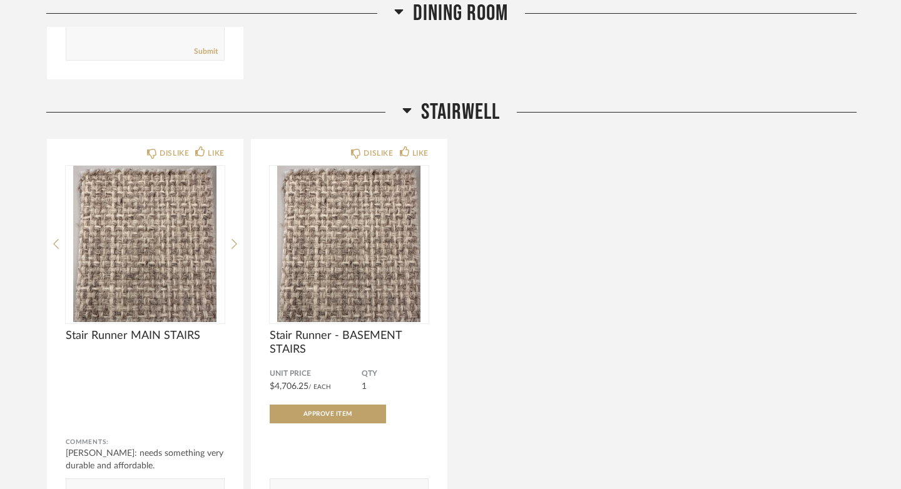
scroll to position [2544, 0]
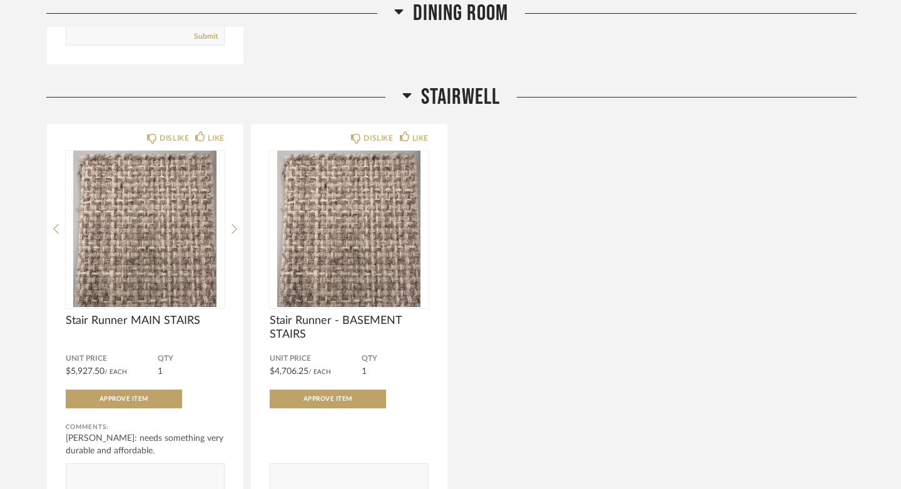
scroll to position [2569, 0]
